Goal: Check status: Check status

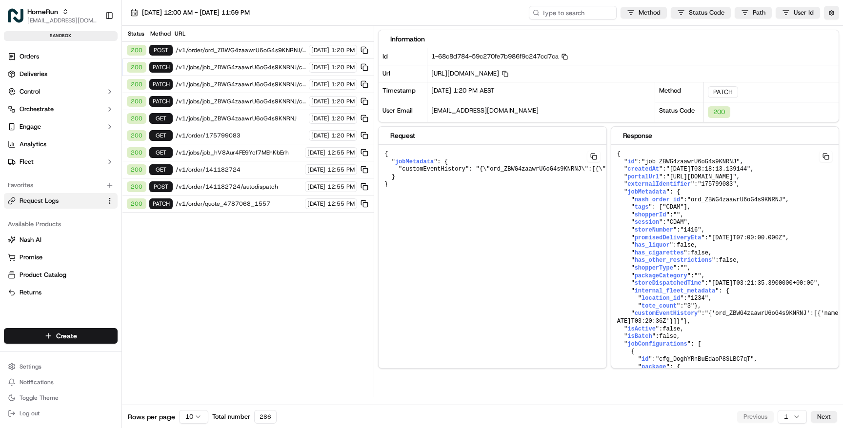
scroll to position [578, 0]
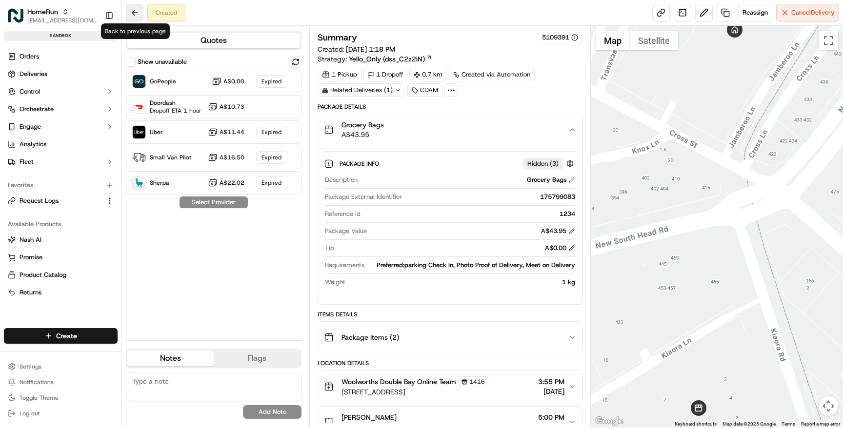
click at [133, 11] on button at bounding box center [135, 13] width 18 height 18
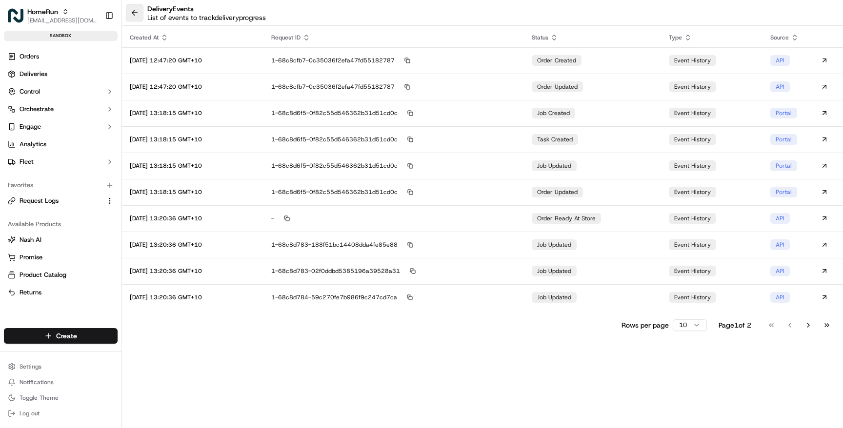
click at [137, 14] on button at bounding box center [135, 13] width 18 height 18
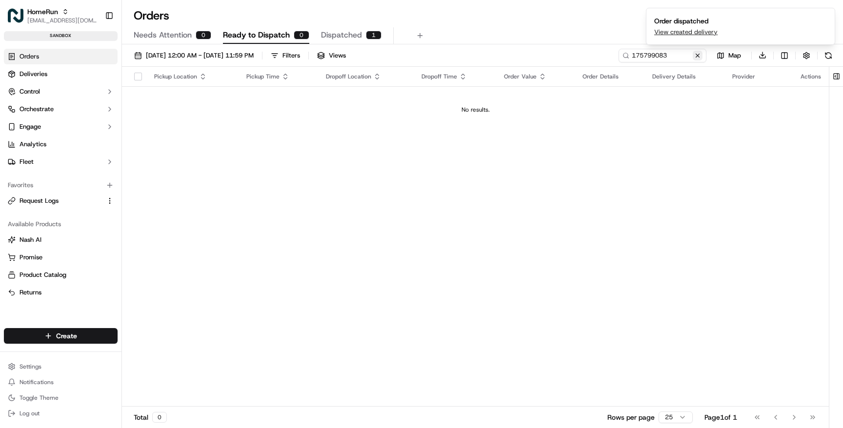
click at [699, 53] on button at bounding box center [698, 56] width 10 height 10
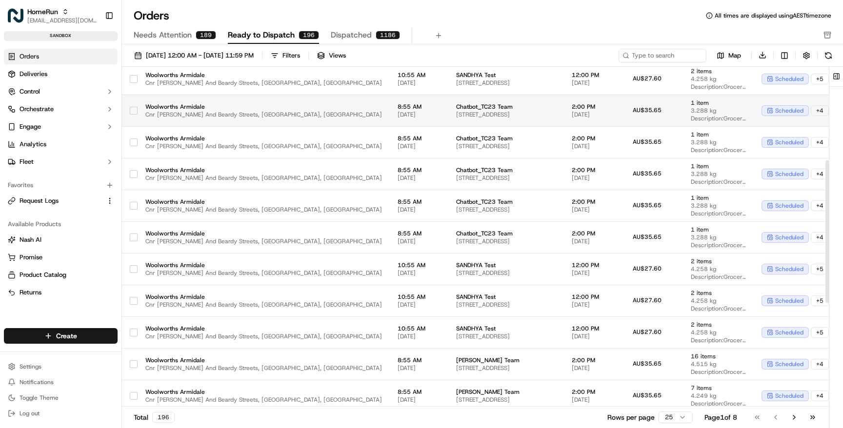
scroll to position [341, 0]
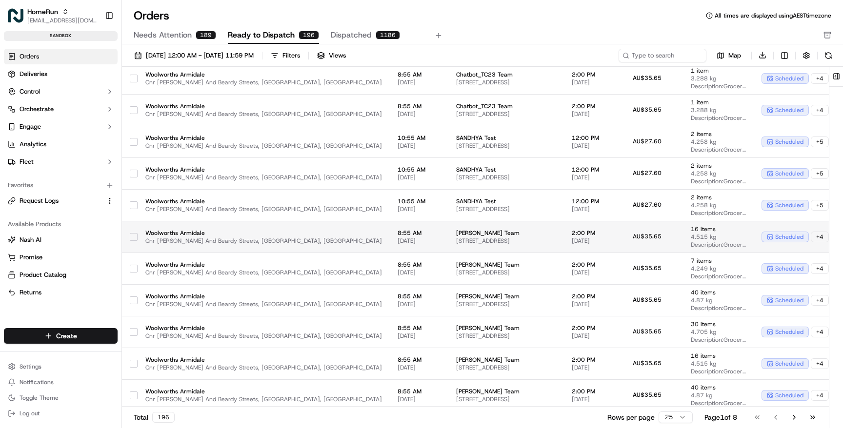
click at [691, 238] on span "4.515 kg" at bounding box center [718, 237] width 55 height 8
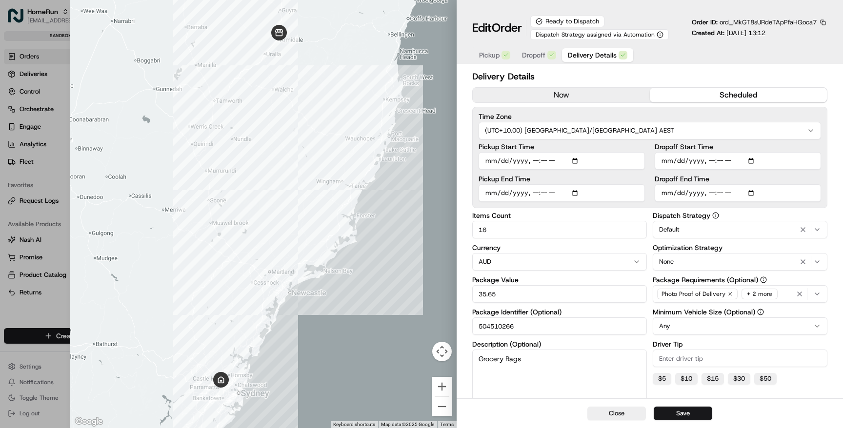
click at [596, 55] on span "Delivery Details" at bounding box center [592, 55] width 49 height 10
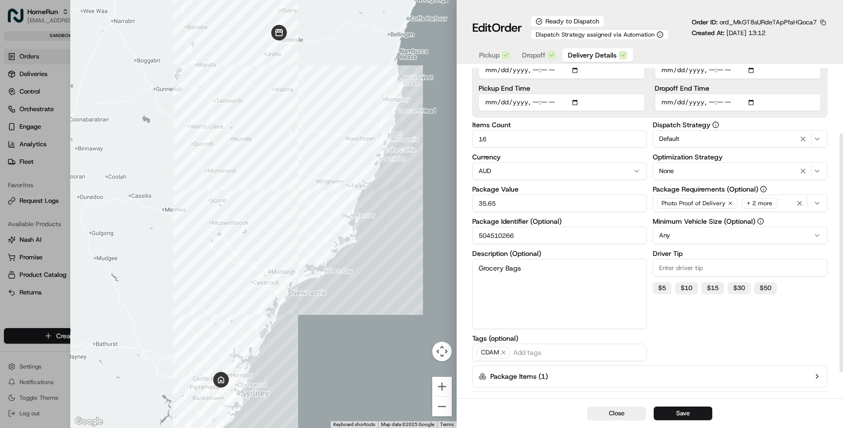
scroll to position [126, 0]
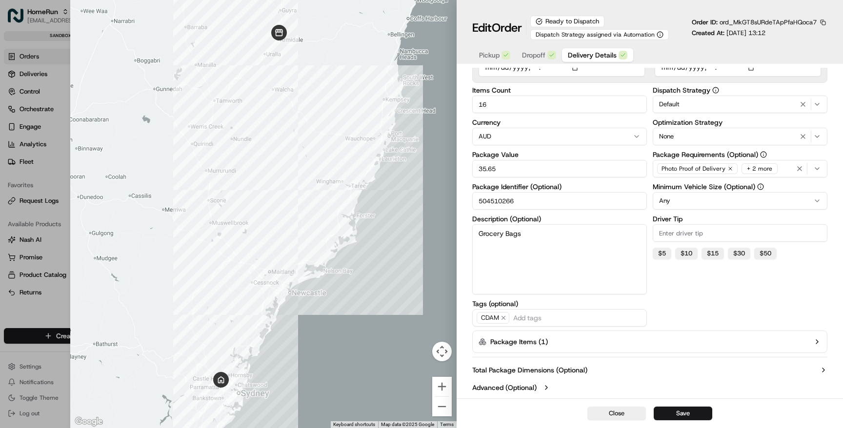
click at [689, 343] on button "Package Items ( 1 )" at bounding box center [649, 342] width 355 height 22
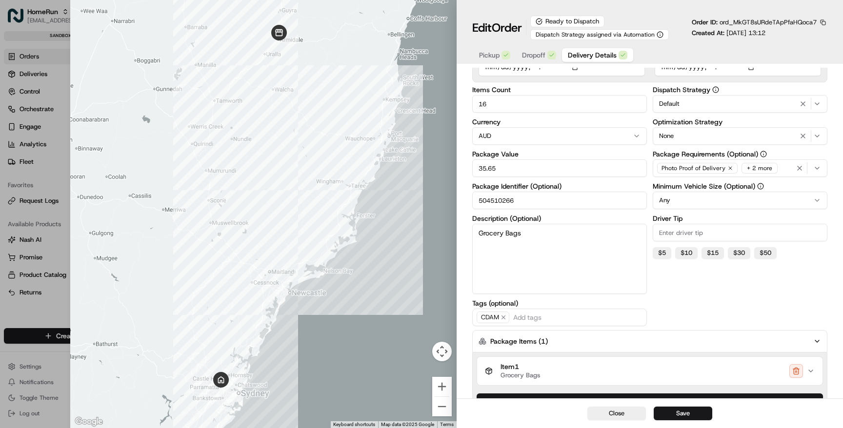
scroll to position [189, 0]
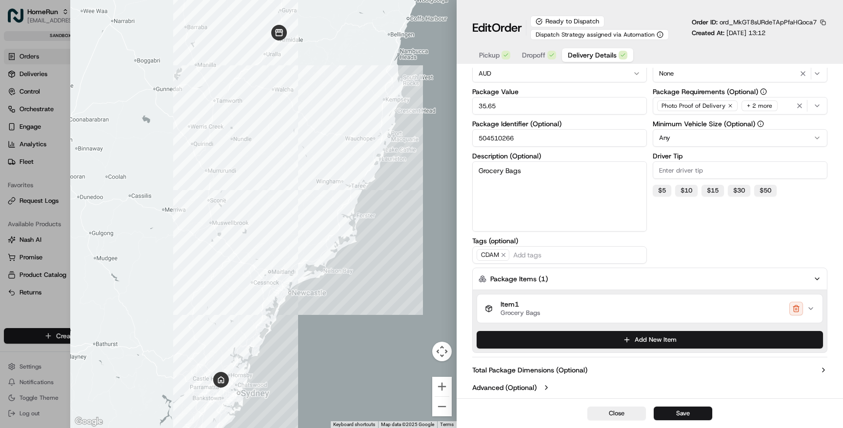
click at [19, 311] on div at bounding box center [421, 214] width 843 height 428
type input "1"
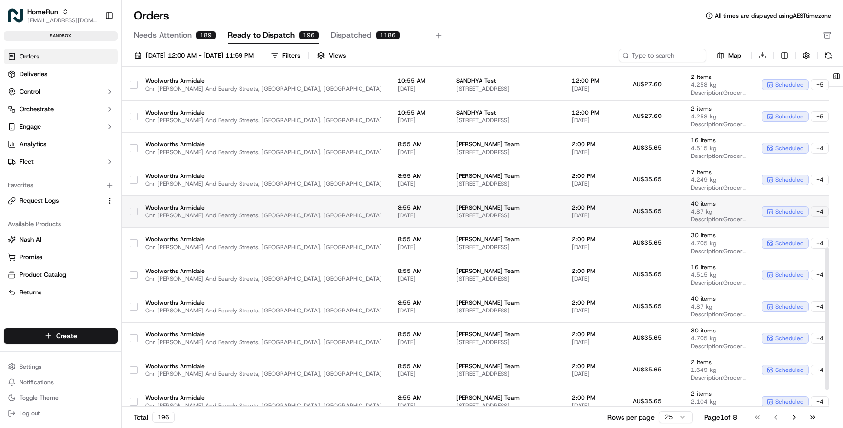
scroll to position [435, 0]
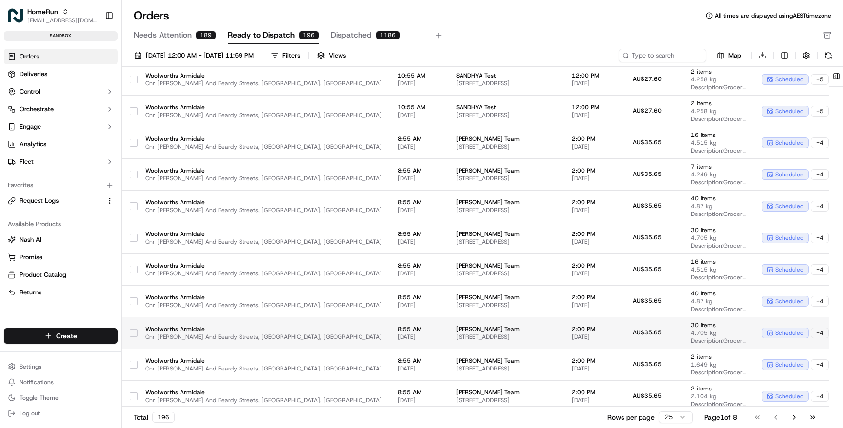
click at [247, 337] on span "Cnr Jessie And Beardy Streets, Armidale, NSW 2350, AU" at bounding box center [263, 337] width 237 height 8
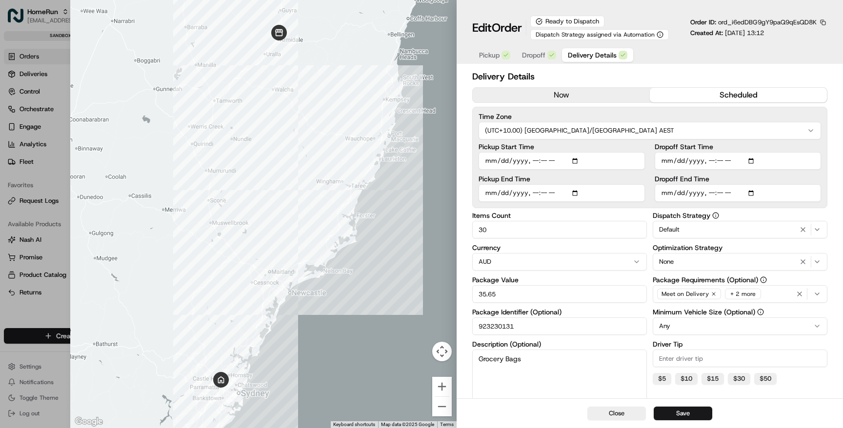
click at [603, 56] on span "Delivery Details" at bounding box center [592, 55] width 49 height 10
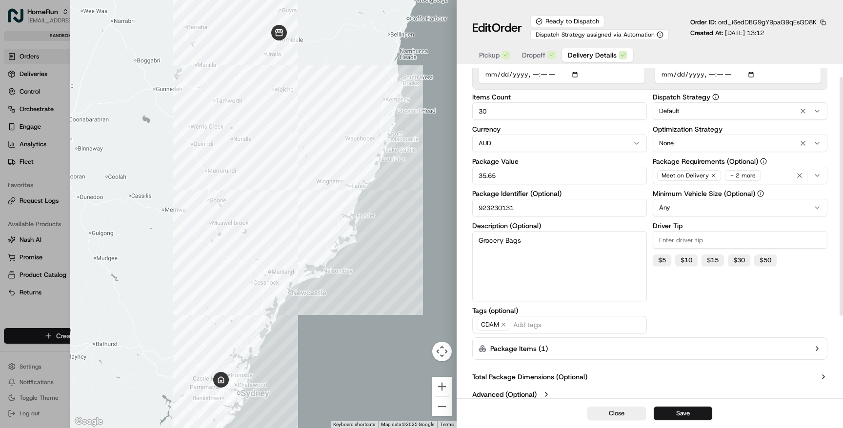
scroll to position [126, 0]
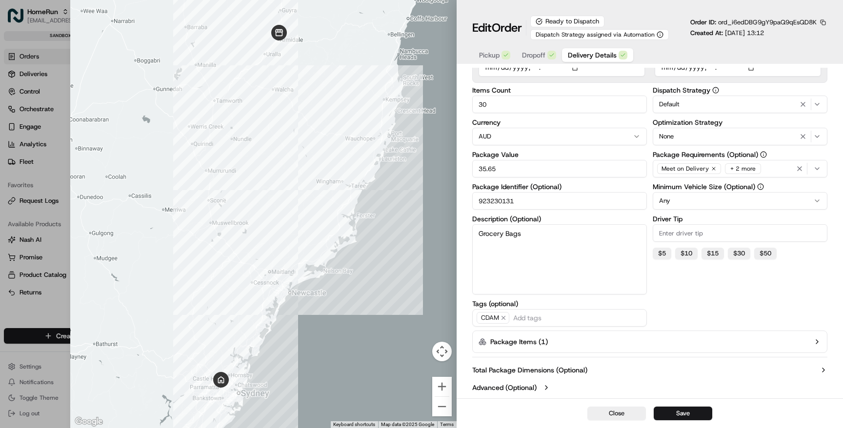
click at [38, 317] on div at bounding box center [421, 214] width 843 height 428
type input "1"
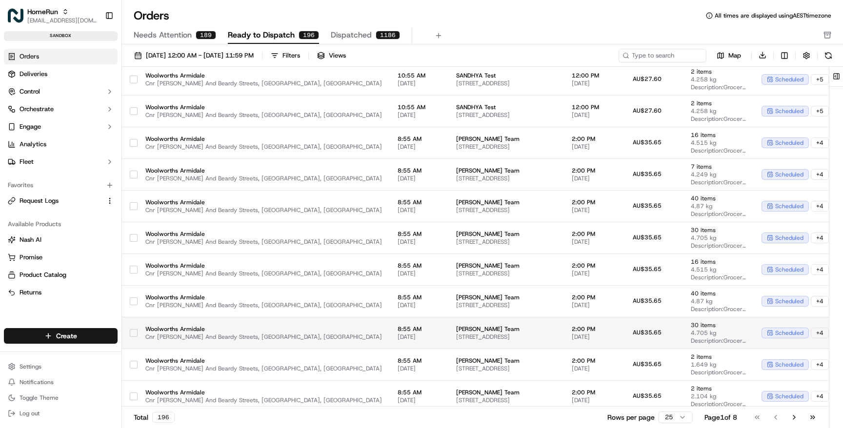
scroll to position [471, 0]
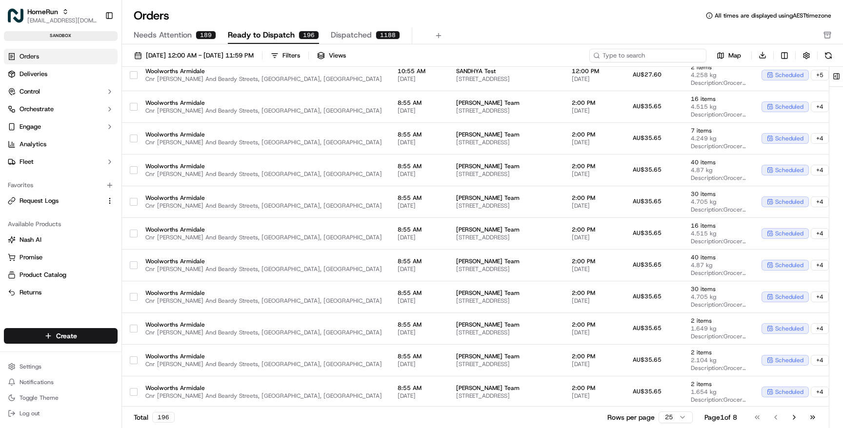
click at [649, 56] on input at bounding box center [647, 56] width 117 height 14
paste input "175799824"
type input "175799824"
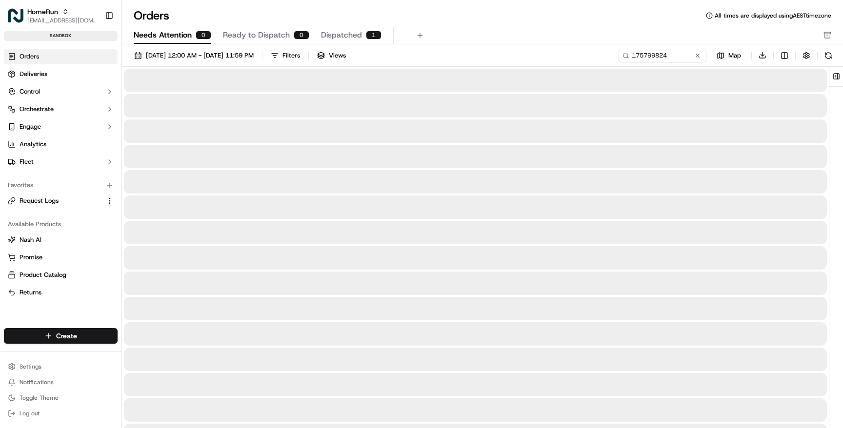
click at [171, 38] on span "Needs Attention" at bounding box center [163, 35] width 58 height 12
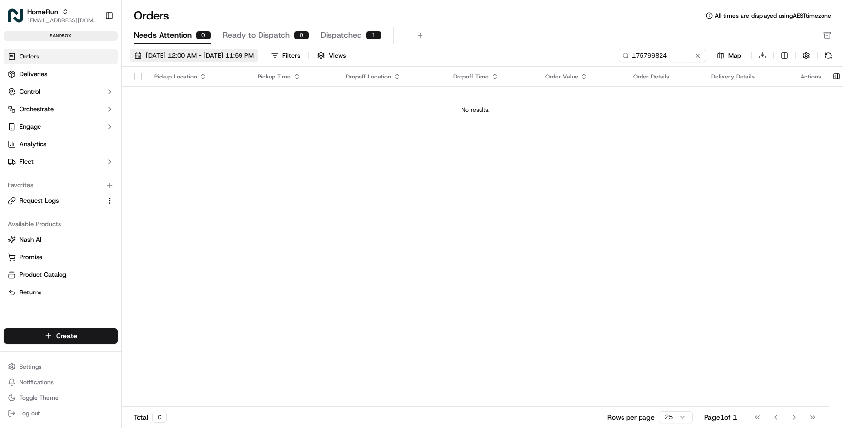
click at [196, 54] on span "01/09/2025 12:00 AM - 30/09/2025 11:59 PM" at bounding box center [200, 55] width 108 height 9
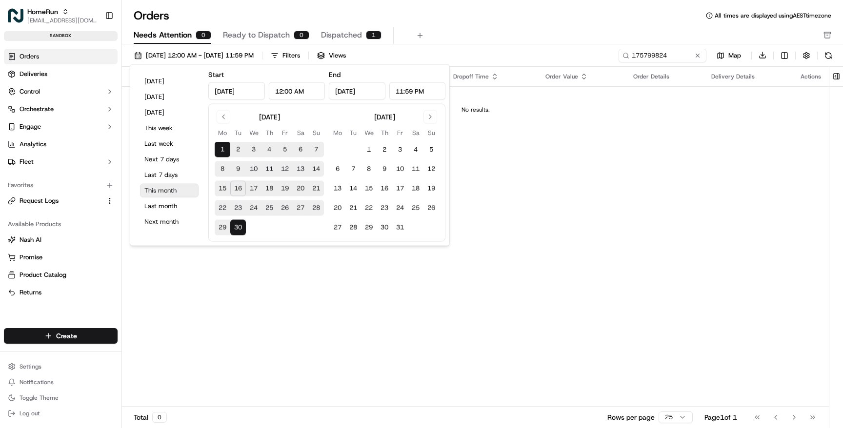
click at [170, 189] on button "This month" at bounding box center [169, 191] width 59 height 14
click at [677, 57] on input "175799824" at bounding box center [647, 56] width 117 height 14
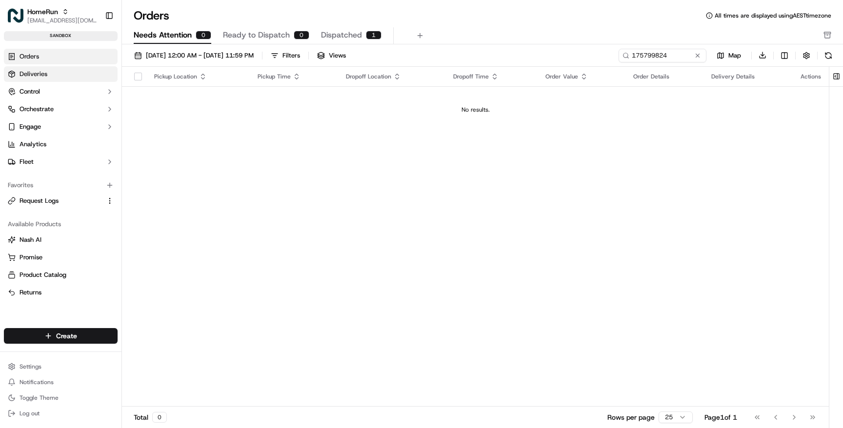
click at [63, 74] on link "Deliveries" at bounding box center [61, 74] width 114 height 16
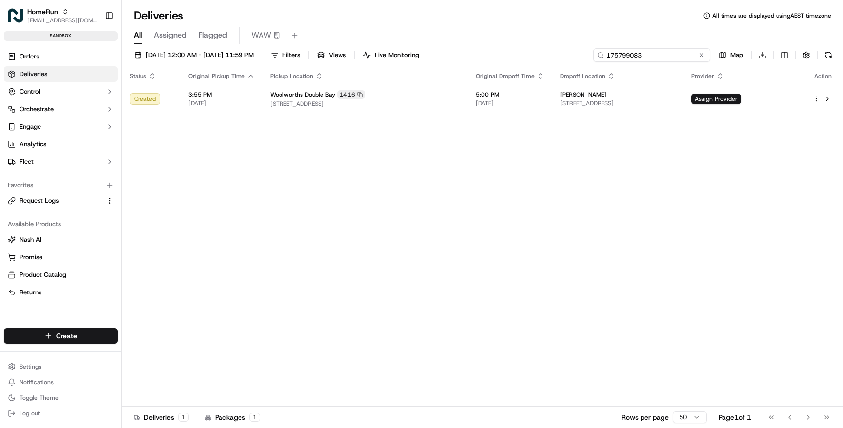
click at [662, 55] on input "175799083" at bounding box center [651, 55] width 117 height 14
paste input "824"
type input "175799824"
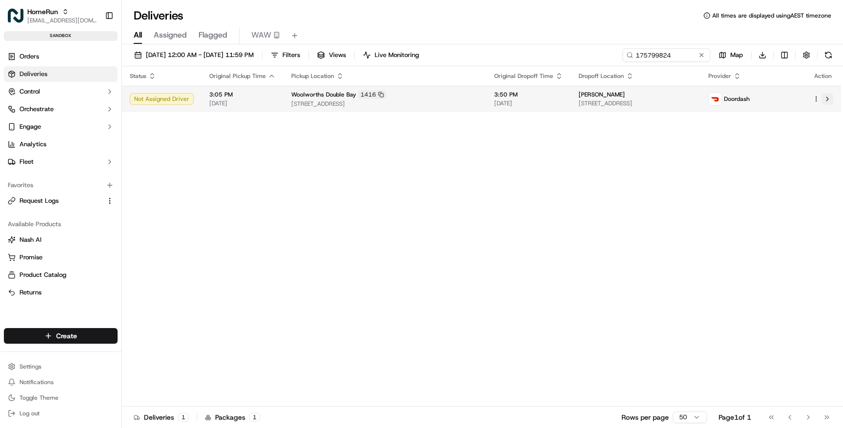
click at [827, 99] on button at bounding box center [827, 99] width 12 height 12
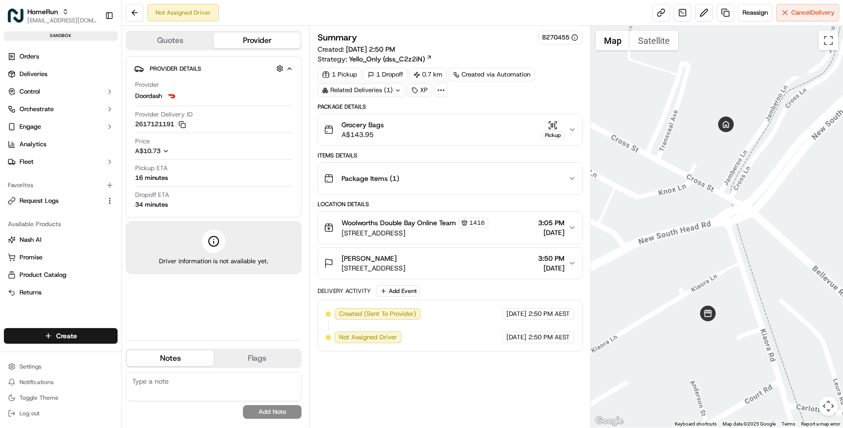
click at [443, 173] on div "Package Items ( 1 )" at bounding box center [446, 179] width 244 height 20
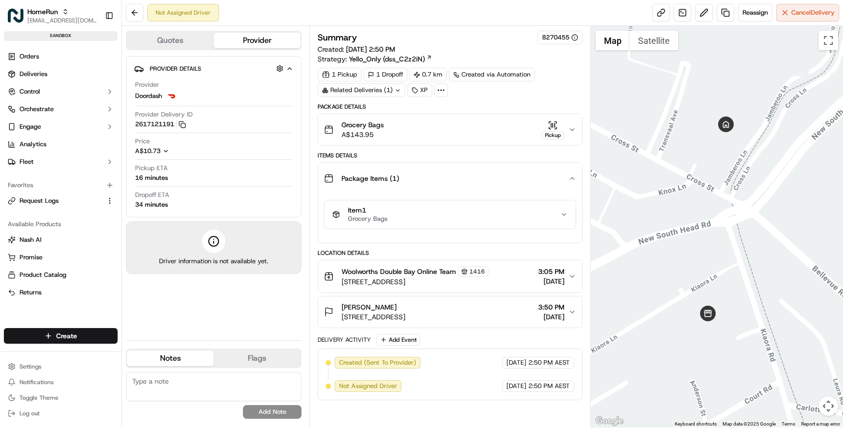
click at [440, 212] on div "Item 1 Grocery Bags" at bounding box center [445, 214] width 227 height 17
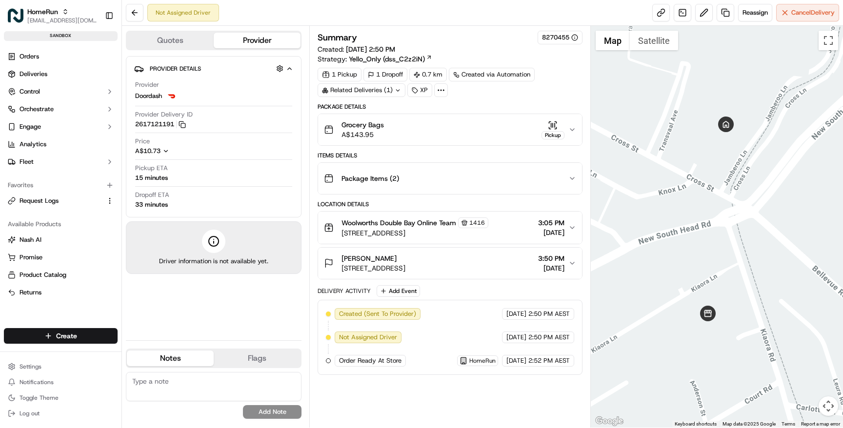
click at [478, 180] on div "Package Items ( 2 )" at bounding box center [446, 179] width 244 height 20
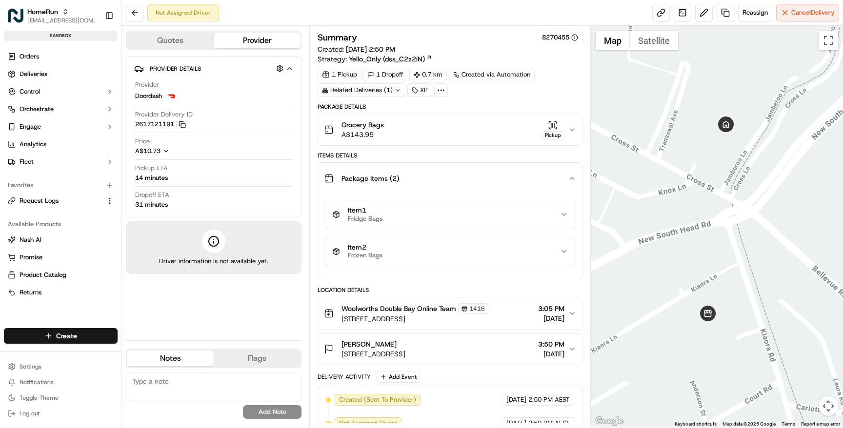
click at [372, 214] on span "Item 1" at bounding box center [365, 210] width 35 height 9
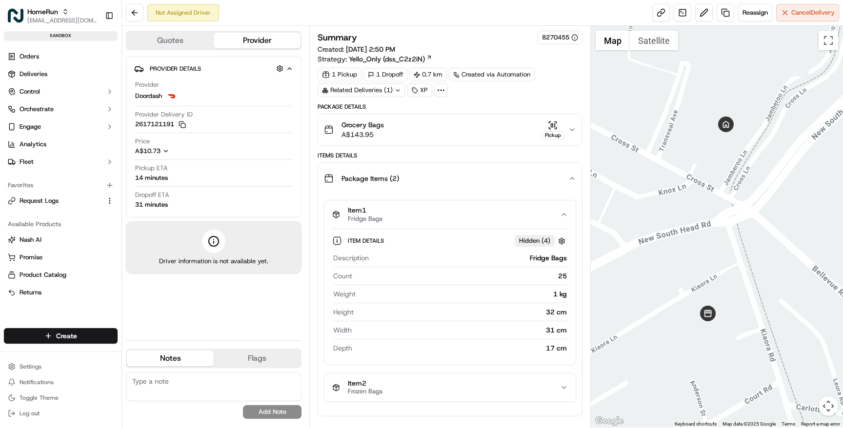
click at [371, 214] on span "Item 1" at bounding box center [365, 210] width 35 height 9
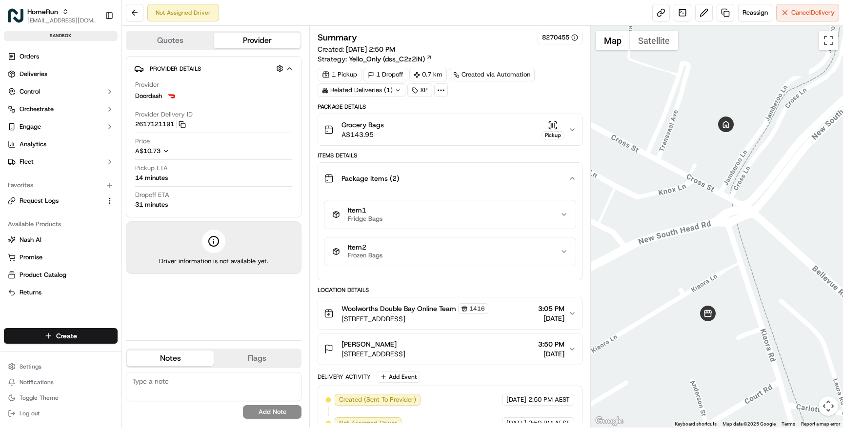
click at [382, 247] on span "Item 2" at bounding box center [365, 247] width 35 height 9
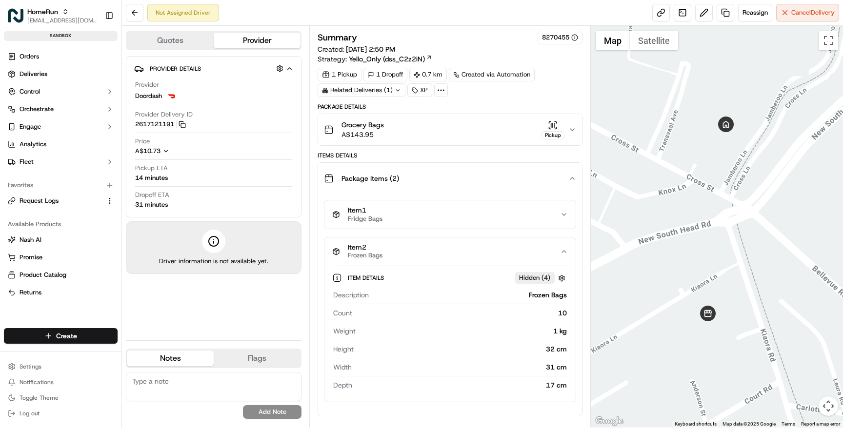
click at [384, 252] on div "Item 2 Frozen Bags" at bounding box center [445, 251] width 227 height 17
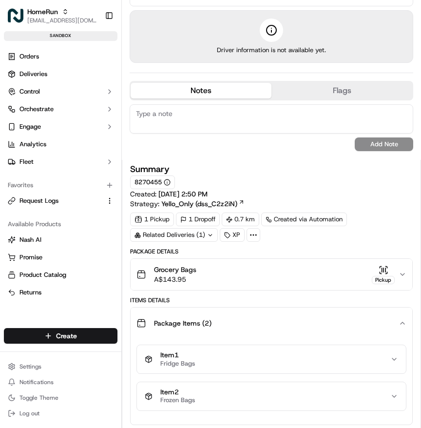
scroll to position [209, 0]
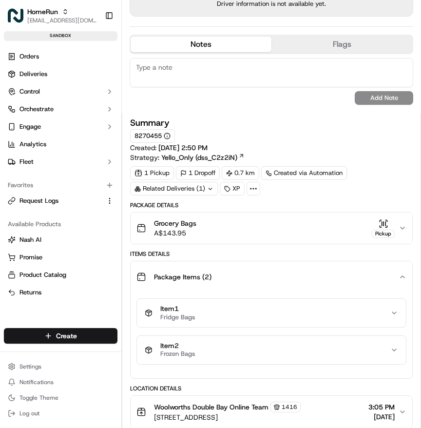
click at [232, 315] on div "Item 1 Fridge Bags" at bounding box center [268, 313] width 246 height 17
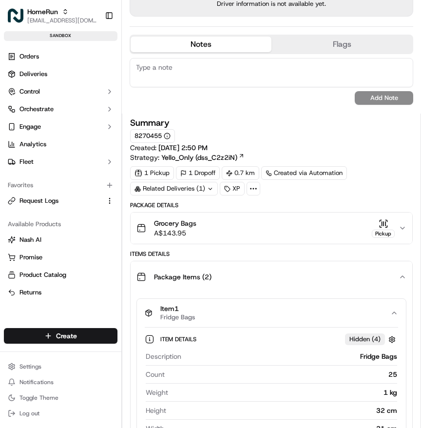
click at [232, 315] on div "Item 1 Fridge Bags" at bounding box center [268, 313] width 246 height 17
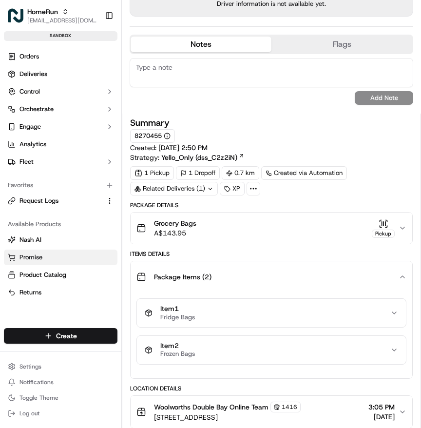
scroll to position [199, 0]
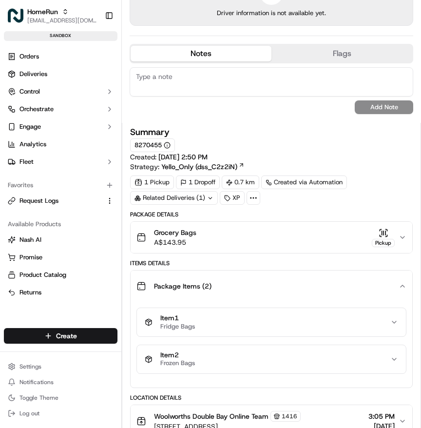
click at [404, 237] on icon "button" at bounding box center [403, 238] width 4 height 2
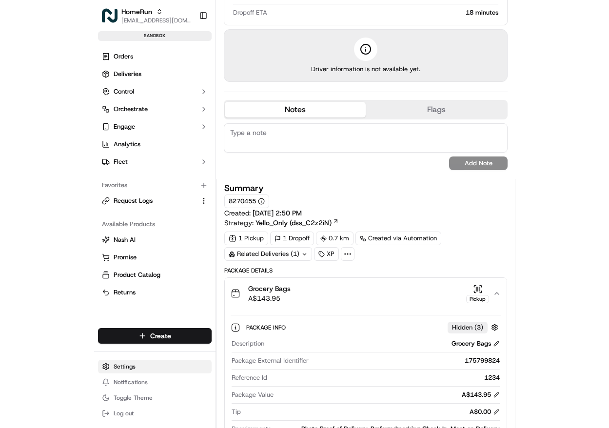
scroll to position [272, 0]
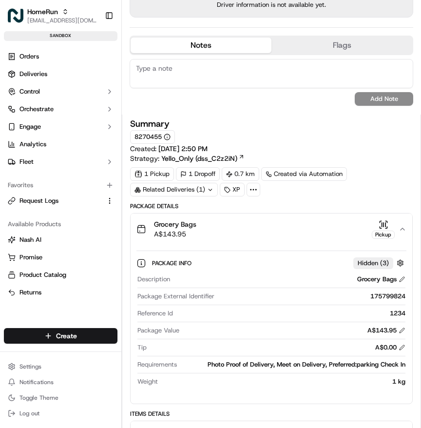
click at [218, 126] on div "Summary 8270455" at bounding box center [271, 131] width 283 height 24
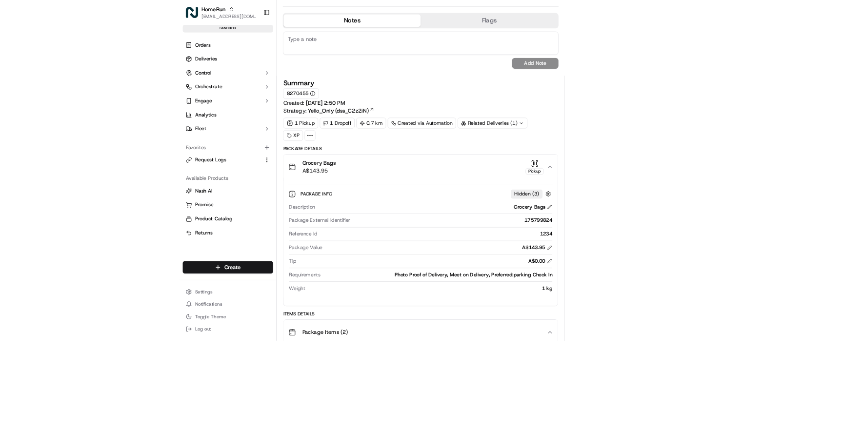
scroll to position [0, 0]
